Goal: Information Seeking & Learning: Learn about a topic

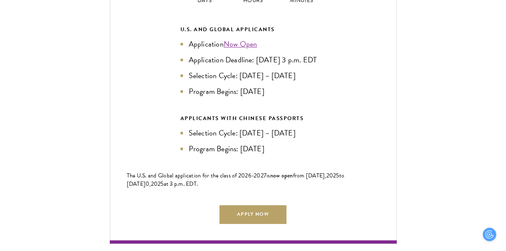
scroll to position [1872, 0]
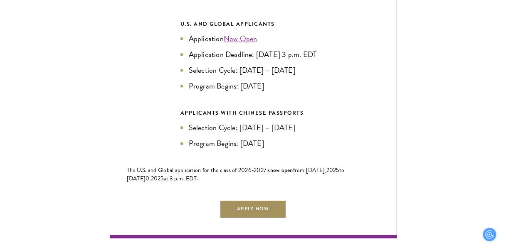
click at [275, 217] on link "Apply Now" at bounding box center [253, 209] width 67 height 19
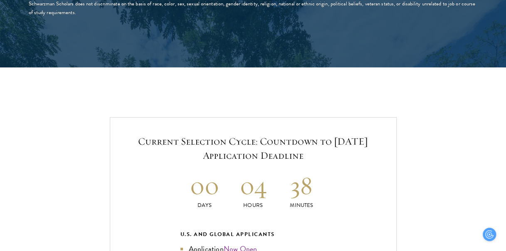
scroll to position [1667, 0]
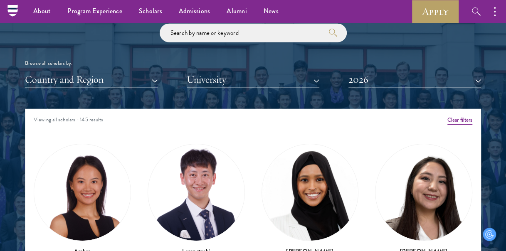
scroll to position [966, 0]
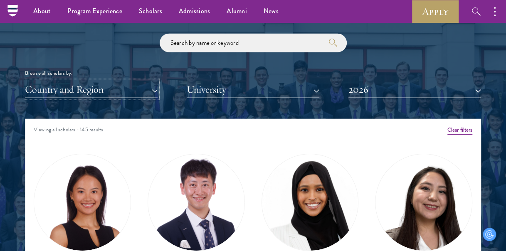
click at [154, 91] on button "Country and Region" at bounding box center [91, 89] width 133 height 17
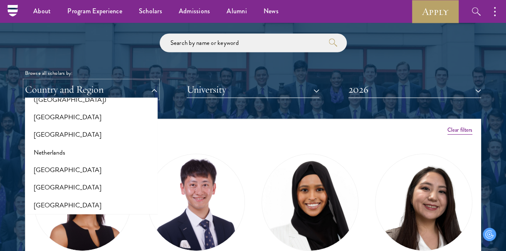
scroll to position [1101, 0]
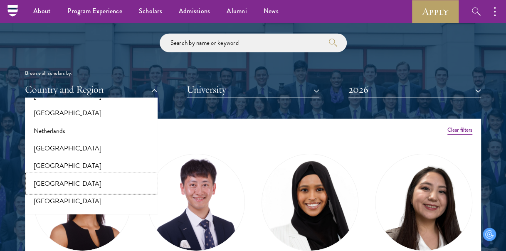
click at [48, 175] on button "[GEOGRAPHIC_DATA]" at bounding box center [91, 183] width 128 height 17
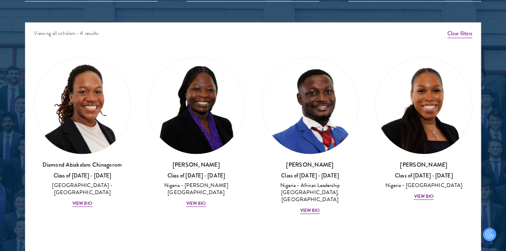
scroll to position [1084, 0]
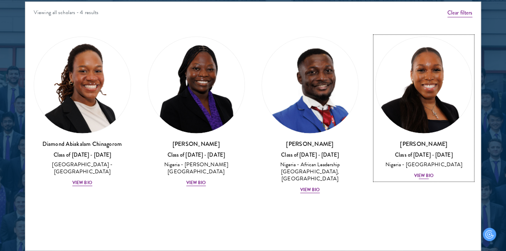
click at [420, 175] on div "View Bio" at bounding box center [424, 176] width 20 height 7
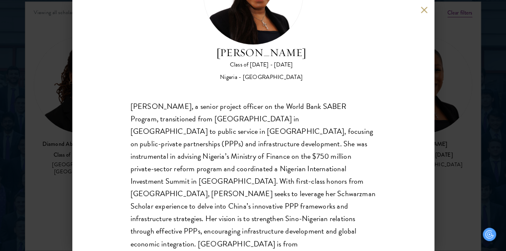
scroll to position [91, 0]
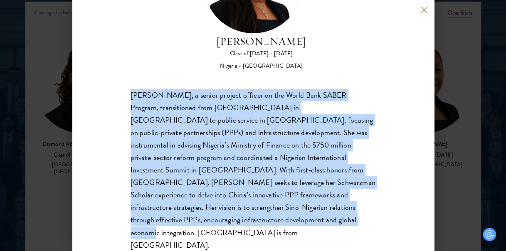
drag, startPoint x: 129, startPoint y: 94, endPoint x: 166, endPoint y: 219, distance: 130.2
click at [166, 219] on div "[PERSON_NAME] Class of [DATE] - [DATE] [GEOGRAPHIC_DATA] - [GEOGRAPHIC_DATA][PE…" at bounding box center [253, 125] width 362 height 251
copy div "[PERSON_NAME], a senior project officer on the World Bank SABER Program, transi…"
click at [423, 8] on button at bounding box center [424, 9] width 7 height 7
